Goal: Transaction & Acquisition: Purchase product/service

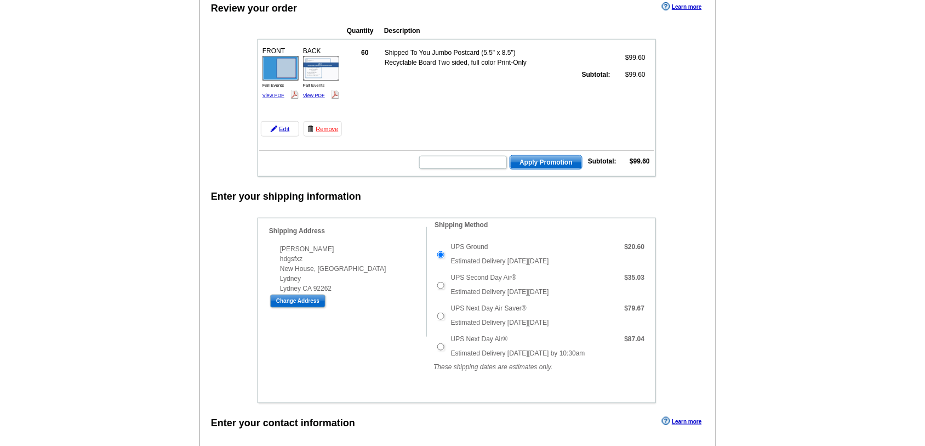
scroll to position [329, 0]
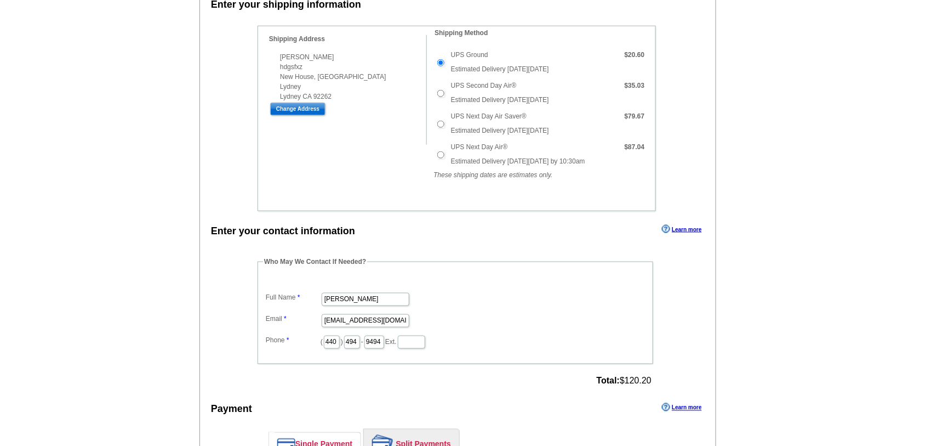
click at [396, 338] on fieldset "Who May We Contact If Needed? Full Name [PERSON_NAME] Email [EMAIL_ADDRESS][DOM…" at bounding box center [456, 310] width 396 height 107
click at [390, 346] on fieldset "Who May We Contact If Needed? Full Name [PERSON_NAME] Email [EMAIL_ADDRESS][DOM…" at bounding box center [456, 310] width 396 height 107
click at [387, 354] on div "Who May We Contact If Needed? Full Name [PERSON_NAME] Email [EMAIL_ADDRESS][DOM…" at bounding box center [456, 323] width 441 height 133
click at [384, 352] on div "Who May We Contact If Needed? Full Name [PERSON_NAME] Email [EMAIL_ADDRESS][DOM…" at bounding box center [456, 323] width 441 height 133
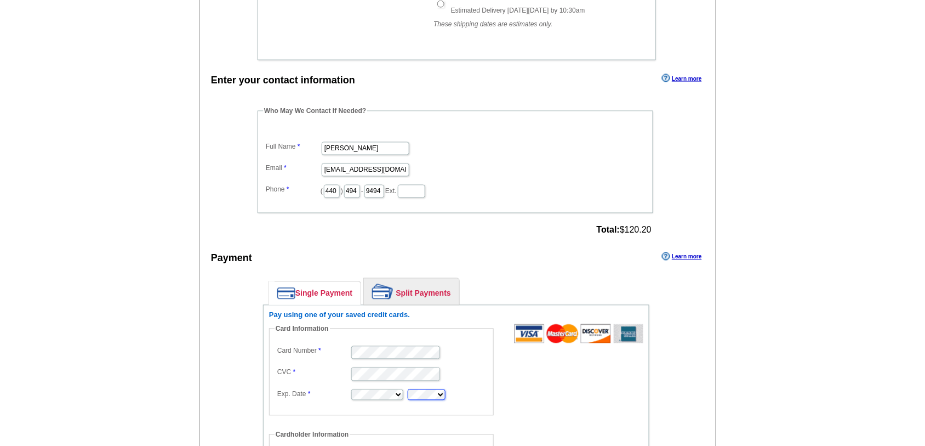
type input "asd [PERSON_NAME]"
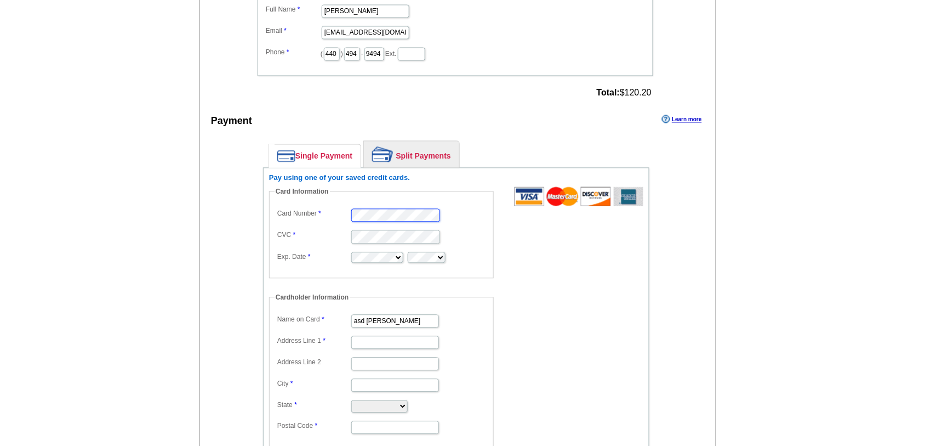
scroll to position [685, 0]
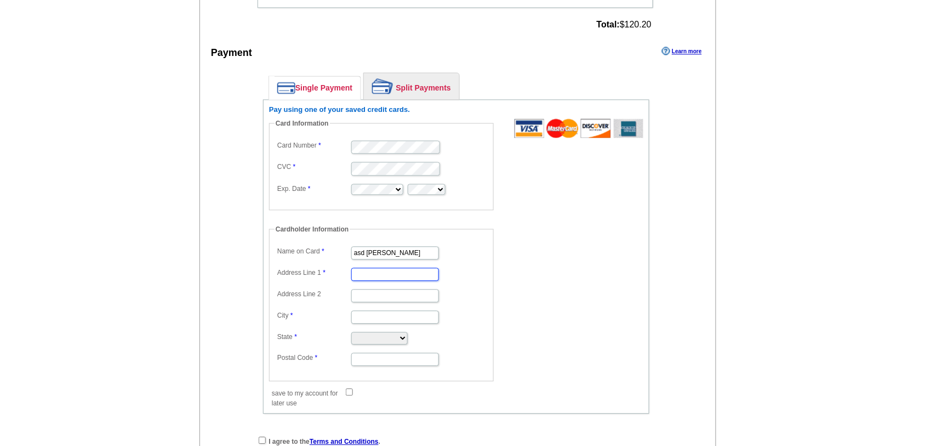
click at [379, 272] on input "Address Line 1" at bounding box center [395, 274] width 88 height 13
type input "New House, [GEOGRAPHIC_DATA]"
type input "Lydney"
select select "CA"
type input "92262"
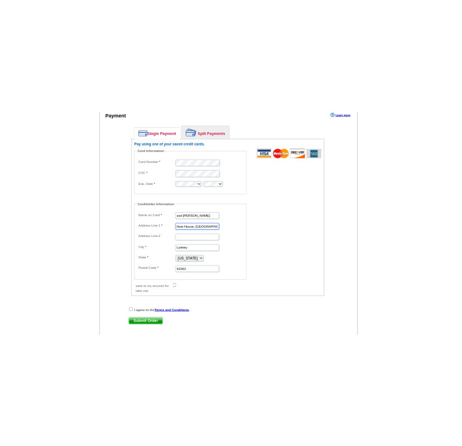
scroll to position [822, 0]
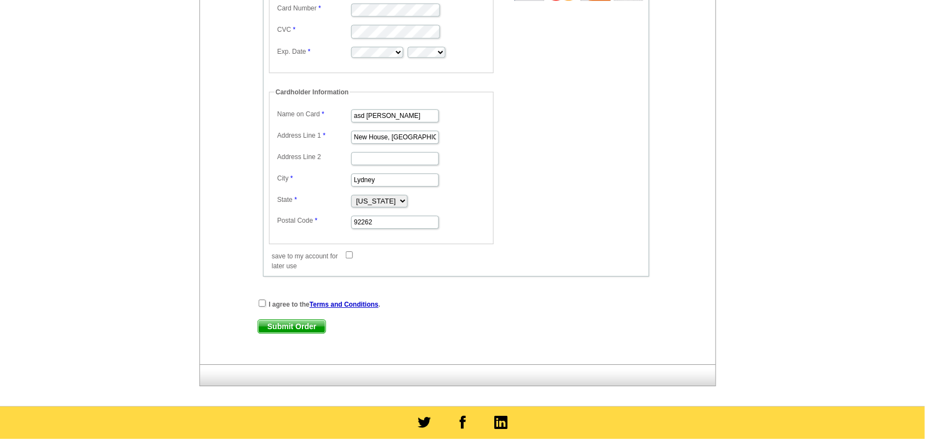
click at [286, 300] on strong "I agree to the Terms and Conditions ." at bounding box center [325, 304] width 112 height 8
click at [266, 302] on div "I agree to the Terms and Conditions ." at bounding box center [456, 303] width 397 height 11
click at [262, 300] on input "checkbox" at bounding box center [262, 302] width 7 height 7
checkbox input "true"
drag, startPoint x: 527, startPoint y: 308, endPoint x: 518, endPoint y: 305, distance: 9.0
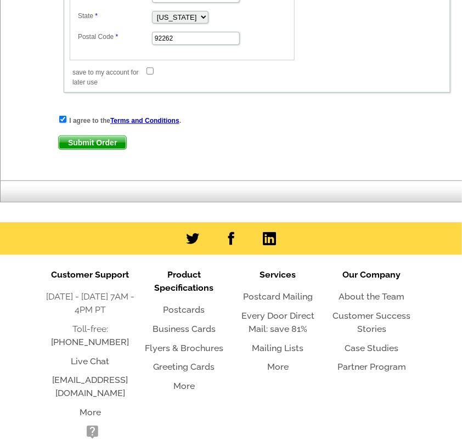
scroll to position [1028, 0]
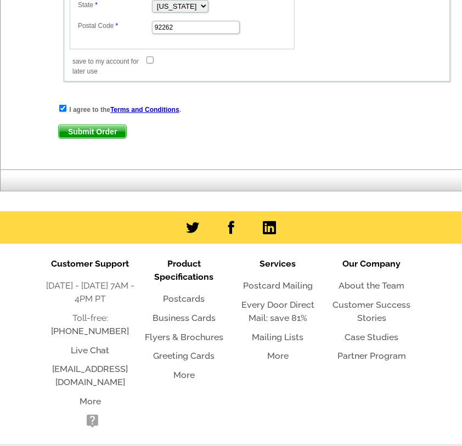
click at [87, 125] on span "Submit Order" at bounding box center [92, 131] width 67 height 13
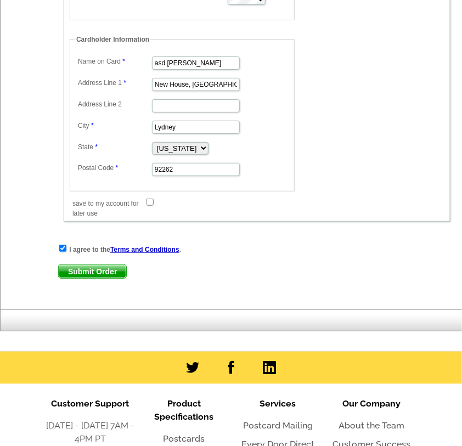
scroll to position [941, 0]
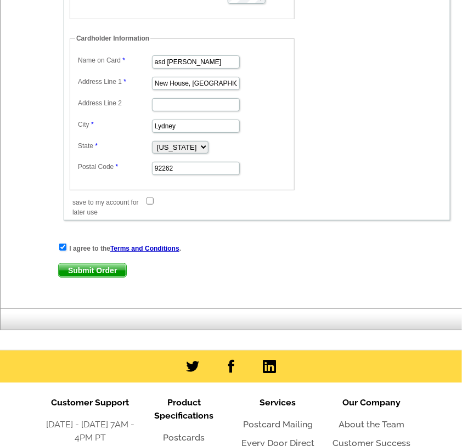
click at [108, 264] on span "Submit Order" at bounding box center [92, 270] width 67 height 13
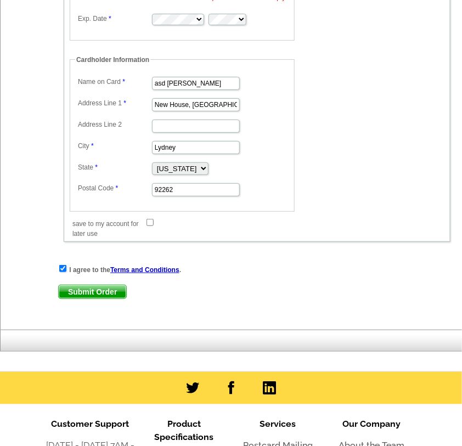
scroll to position [1010, 0]
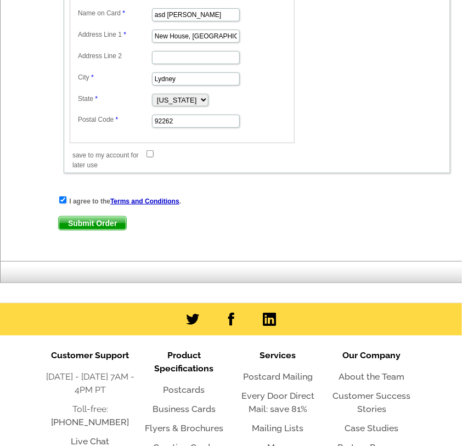
click at [74, 217] on span "Submit Order" at bounding box center [92, 223] width 67 height 13
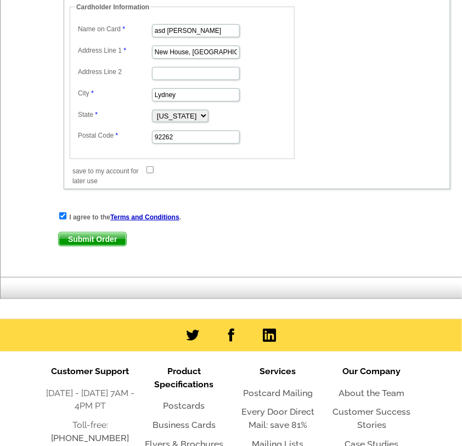
scroll to position [991, 0]
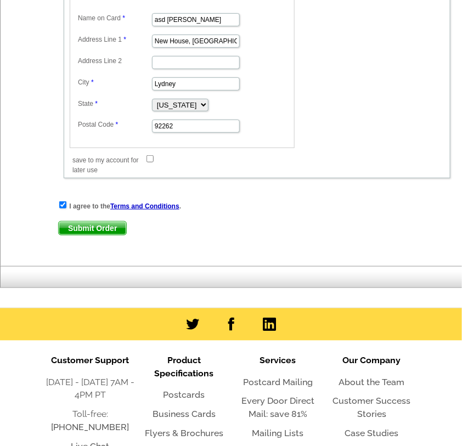
click at [88, 221] on span "Submit Order" at bounding box center [92, 227] width 67 height 13
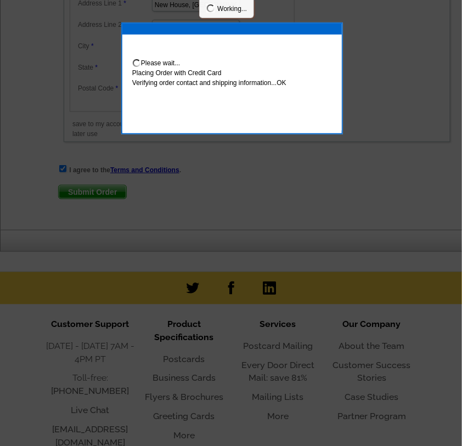
scroll to position [908, 0]
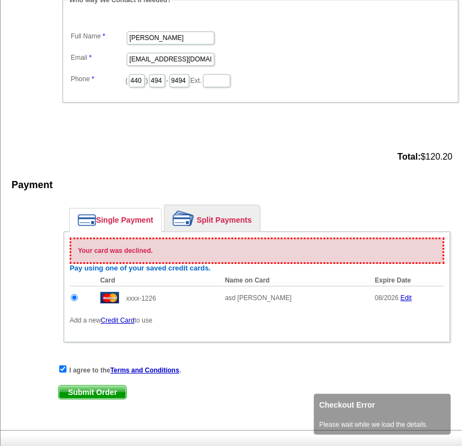
scroll to position [625, 0]
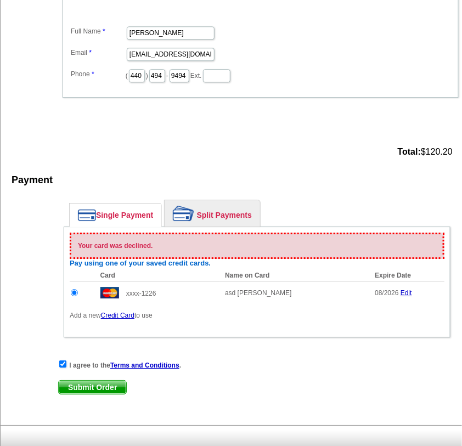
click at [229, 311] on div "Your card was declined. Pay using one of your saved credit cards. Card Name on …" at bounding box center [257, 281] width 387 height 111
